Goal: Task Accomplishment & Management: Complete application form

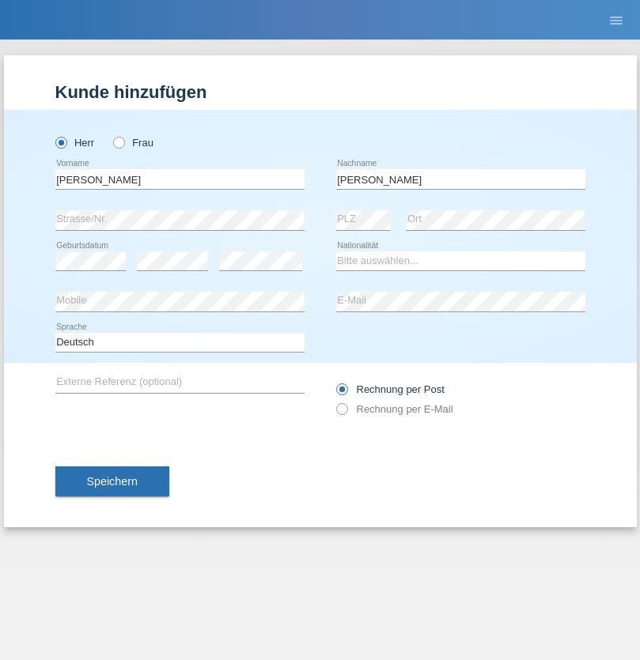
type input "Mohamed"
select select "SY"
select select "C"
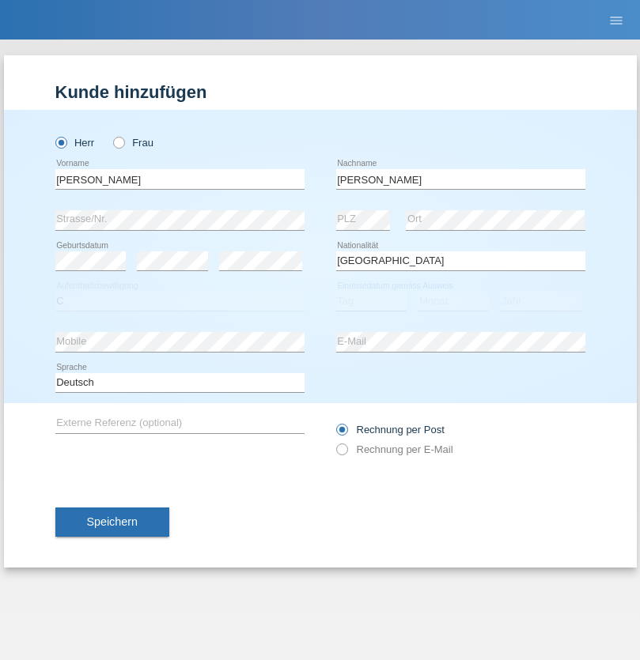
select select "21"
select select "12"
select select "2013"
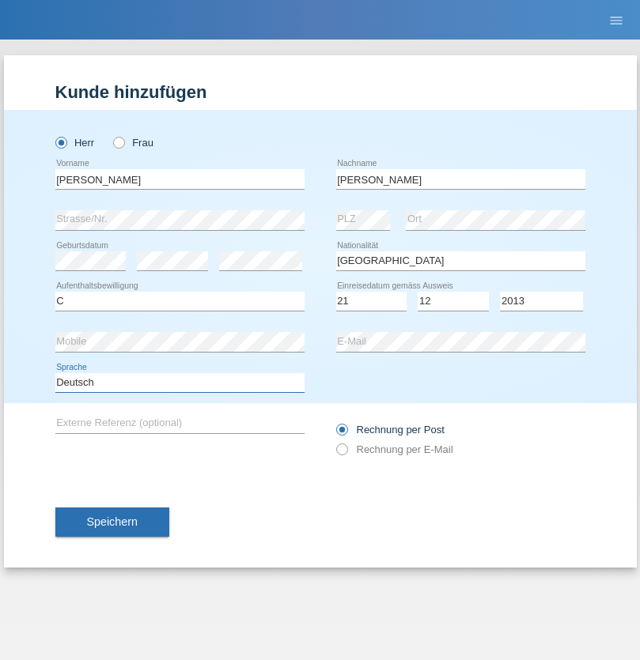
select select "en"
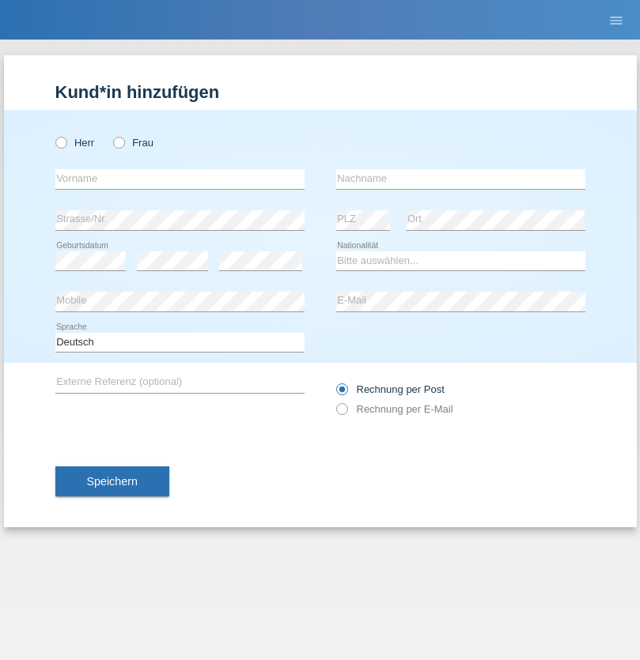
radio input "true"
click at [179, 179] on input "text" at bounding box center [179, 179] width 249 height 20
type input "David"
click at [460, 179] on input "text" at bounding box center [460, 179] width 249 height 20
type input "Senn"
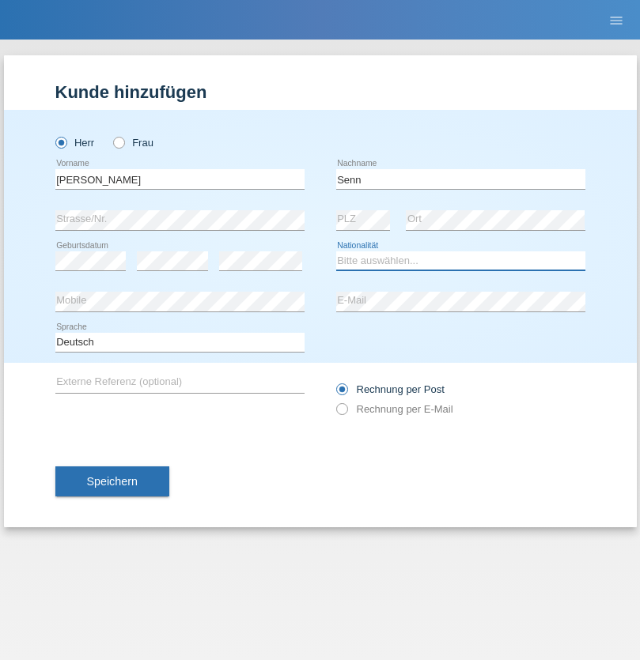
select select "CH"
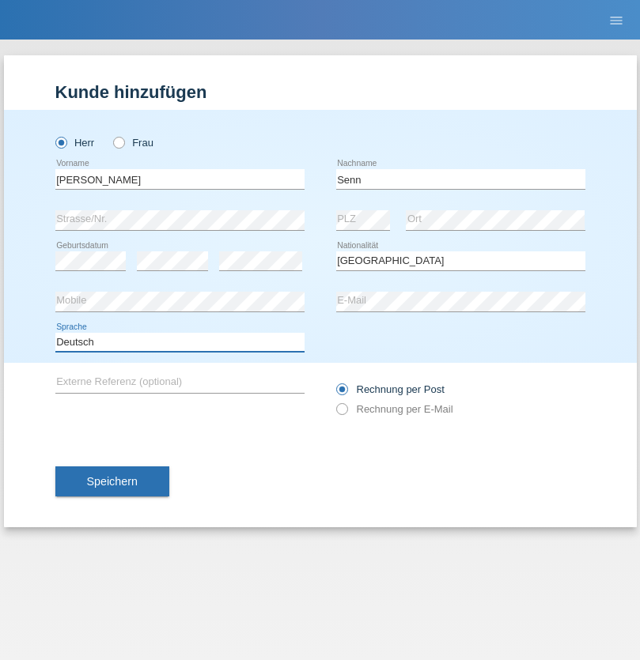
select select "en"
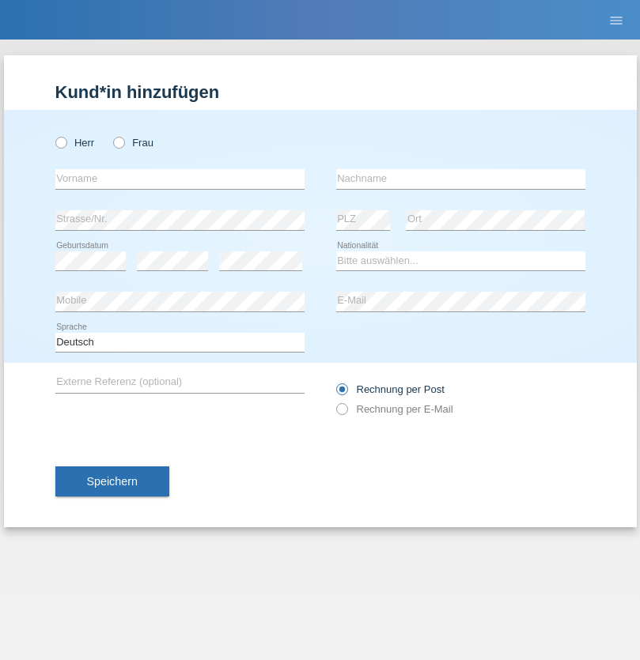
radio input "true"
click at [179, 179] on input "text" at bounding box center [179, 179] width 249 height 20
type input "[PERSON_NAME]"
click at [460, 179] on input "text" at bounding box center [460, 179] width 249 height 20
type input "Dössegger"
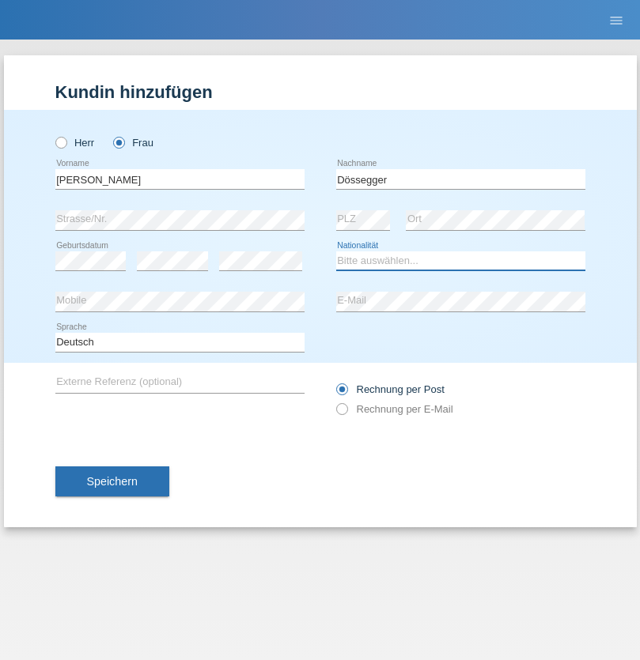
select select "CH"
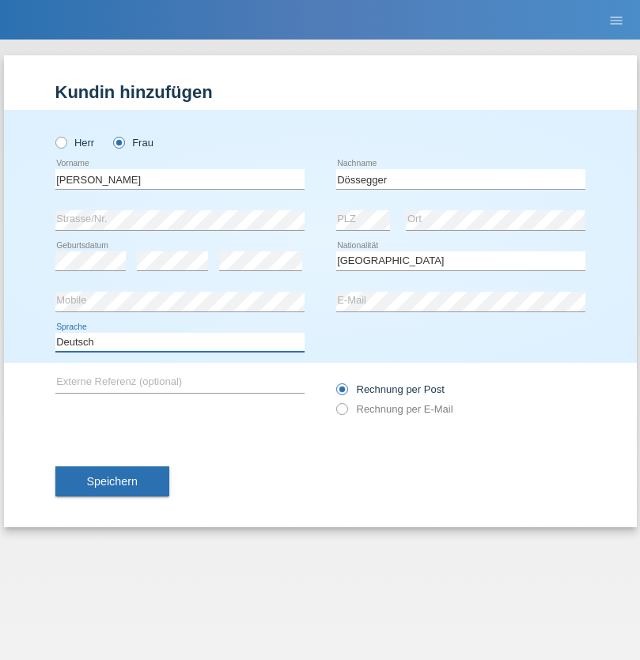
select select "en"
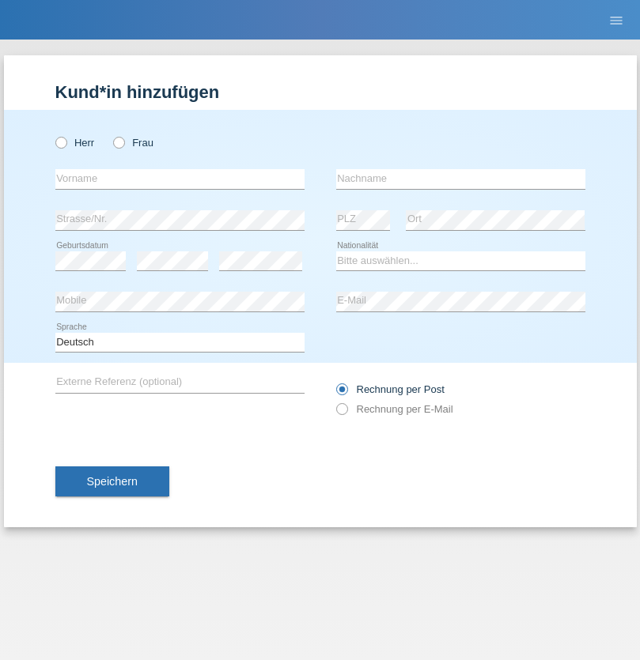
radio input "true"
click at [179, 179] on input "text" at bounding box center [179, 179] width 249 height 20
type input "firat"
click at [460, 179] on input "text" at bounding box center [460, 179] width 249 height 20
type input "kara"
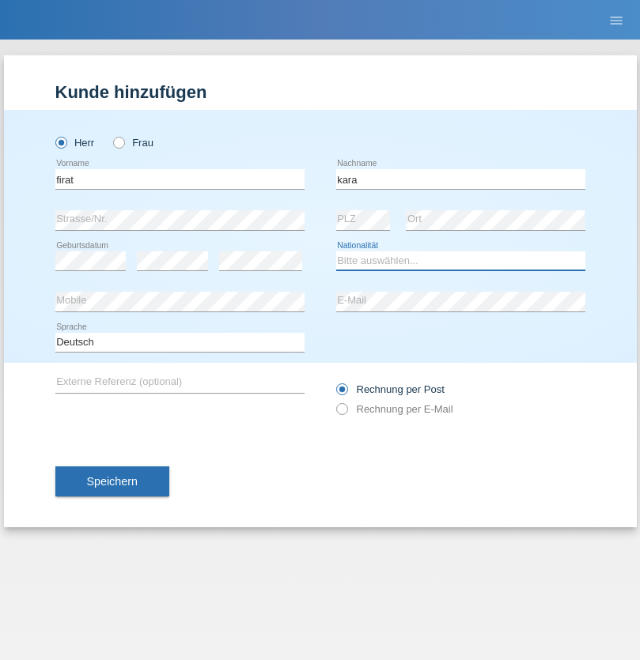
select select "CH"
radio input "true"
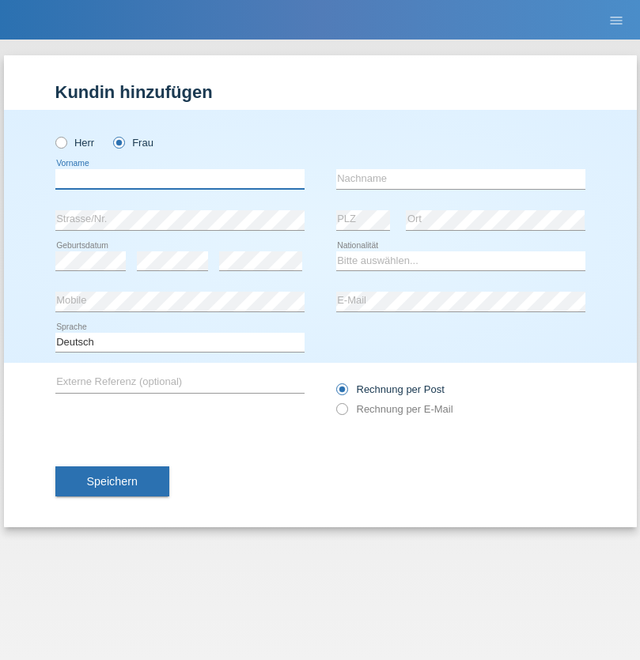
click at [179, 179] on input "text" at bounding box center [179, 179] width 249 height 20
type input "Senije"
click at [460, 179] on input "text" at bounding box center [460, 179] width 249 height 20
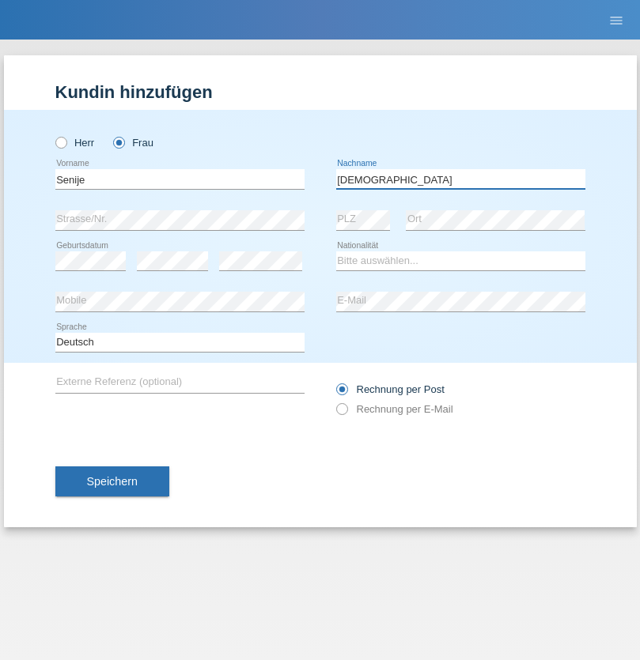
type input "[DEMOGRAPHIC_DATA]"
select select "CH"
radio input "true"
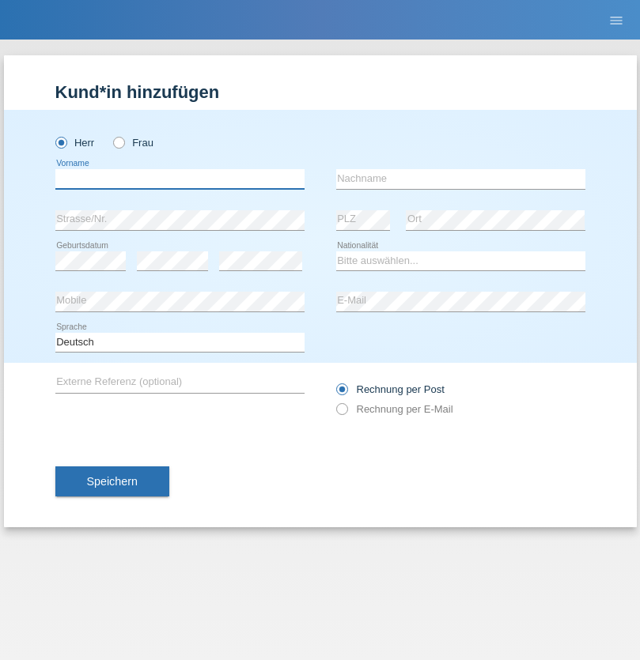
click at [179, 179] on input "text" at bounding box center [179, 179] width 249 height 20
type input "Andy"
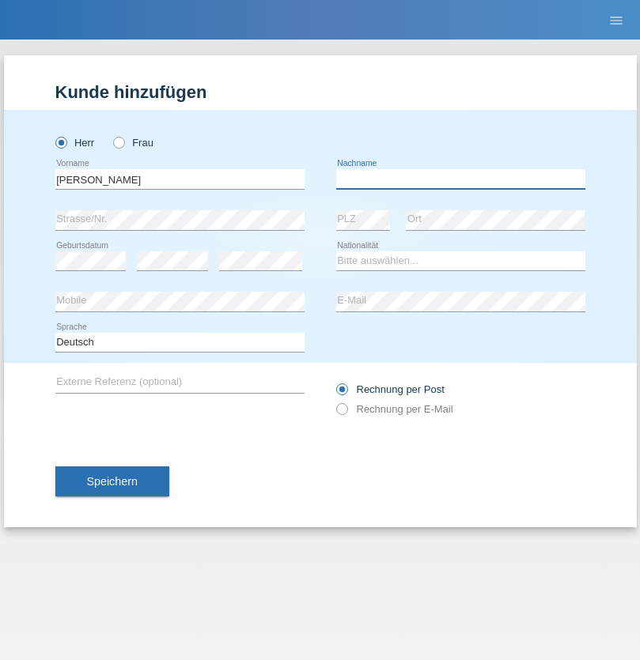
click at [460, 179] on input "text" at bounding box center [460, 179] width 249 height 20
type input "Priestley"
select select "CH"
radio input "true"
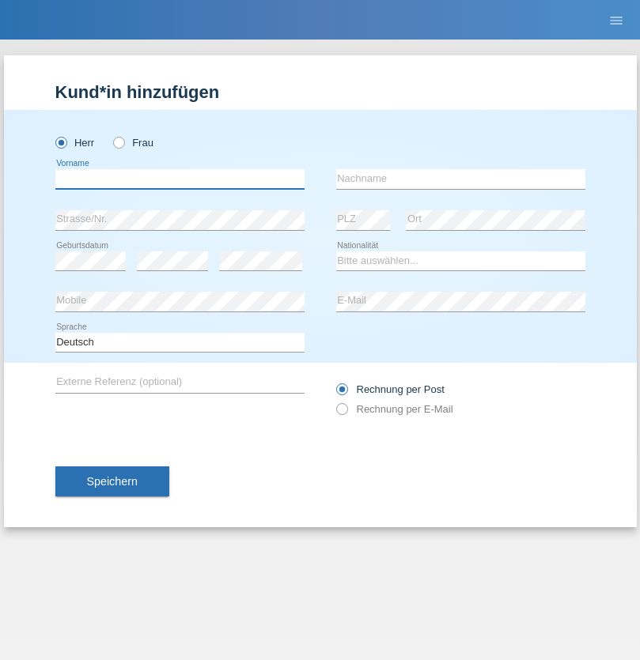
click at [179, 179] on input "text" at bounding box center [179, 179] width 249 height 20
type input "[PERSON_NAME]"
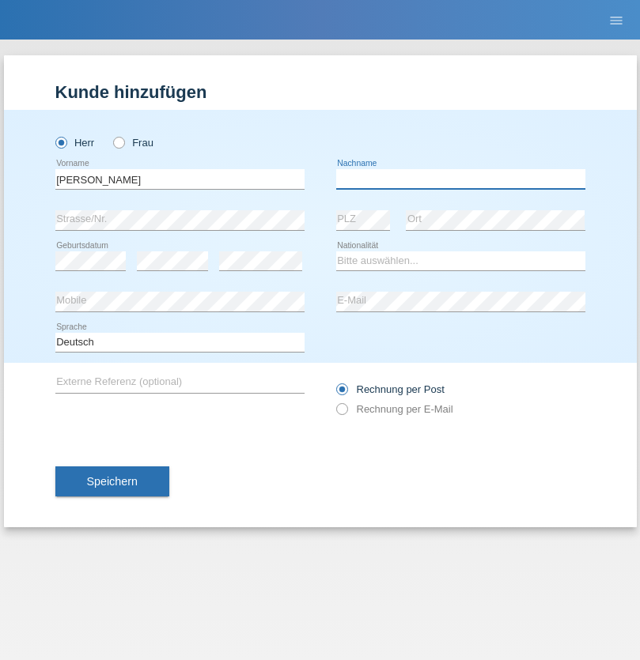
click at [460, 179] on input "text" at bounding box center [460, 179] width 249 height 20
type input "Fortugno"
select select "IT"
select select "C"
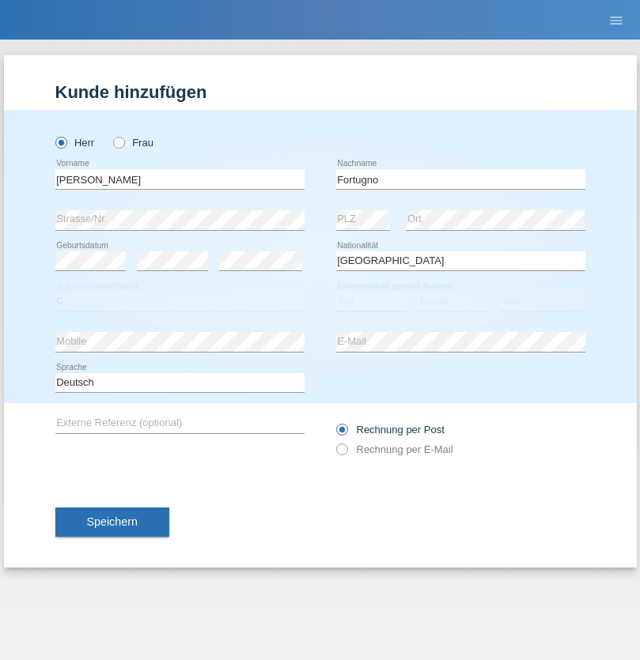
select select "09"
select select "08"
select select "2006"
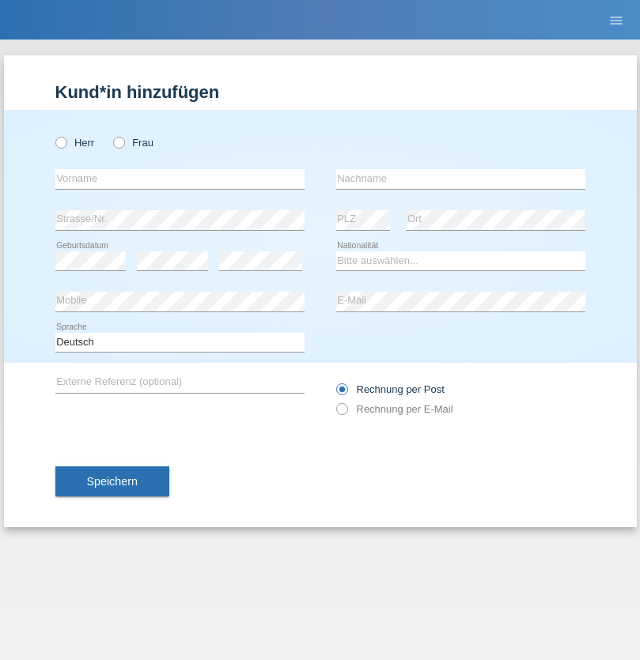
radio input "true"
click at [179, 179] on input "text" at bounding box center [179, 179] width 249 height 20
type input "[PERSON_NAME]"
click at [460, 179] on input "text" at bounding box center [460, 179] width 249 height 20
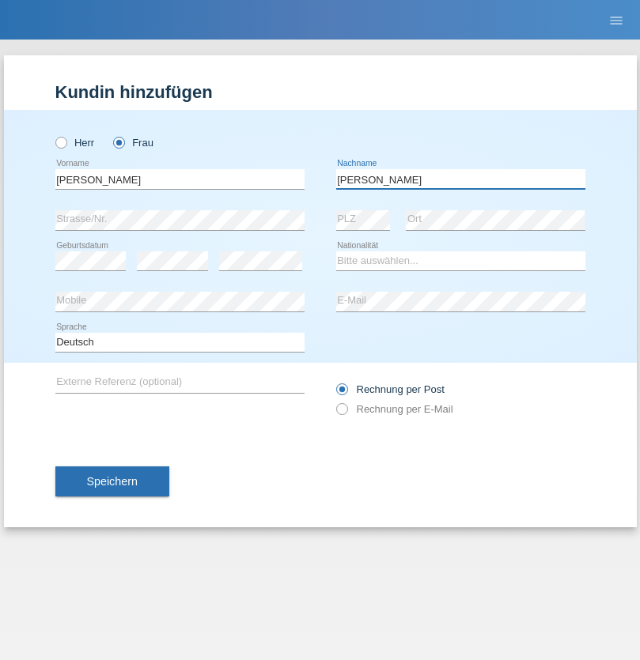
type input "[PERSON_NAME]"
select select "UA"
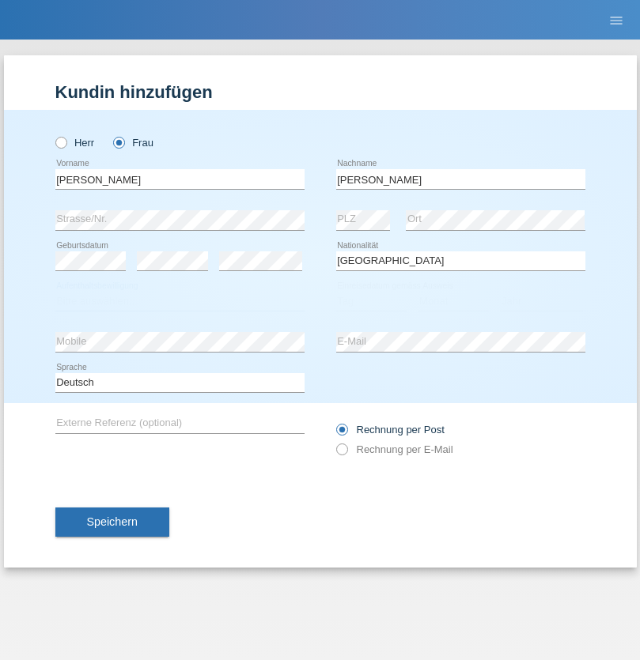
select select "C"
select select "23"
select select "10"
select select "2021"
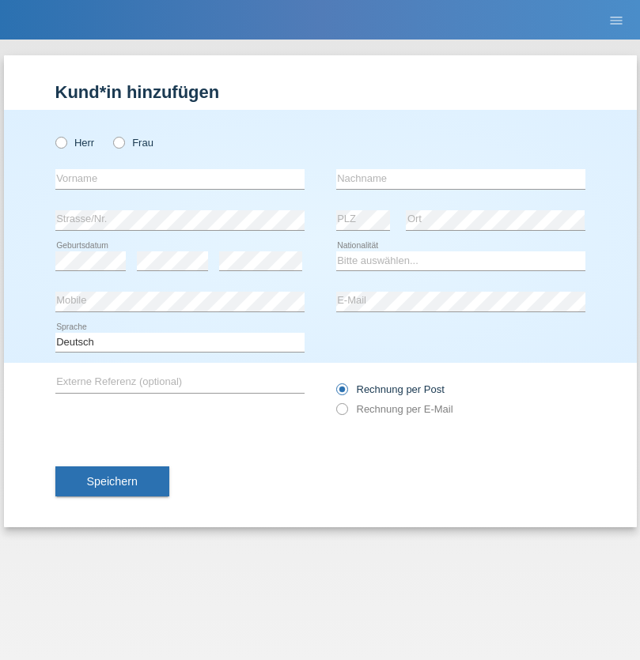
radio input "true"
click at [179, 179] on input "text" at bounding box center [179, 179] width 249 height 20
type input "Nuria"
click at [460, 179] on input "text" at bounding box center [460, 179] width 249 height 20
type input "D'Antino"
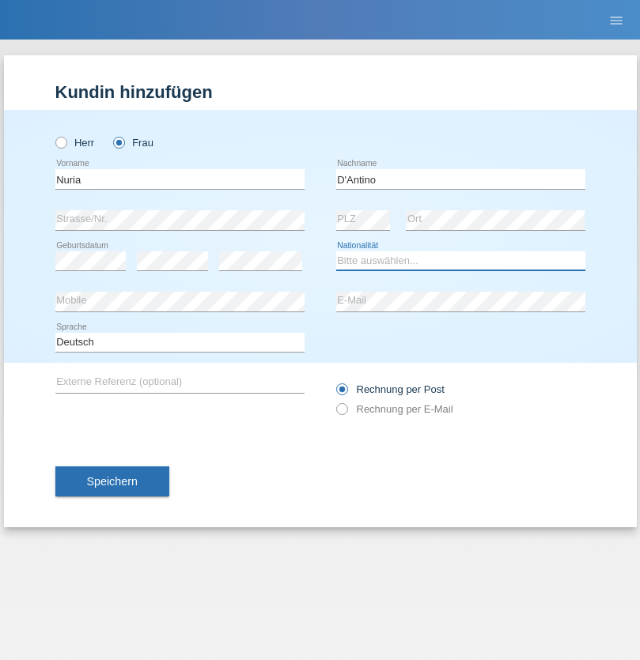
select select "CH"
